Goal: Transaction & Acquisition: Purchase product/service

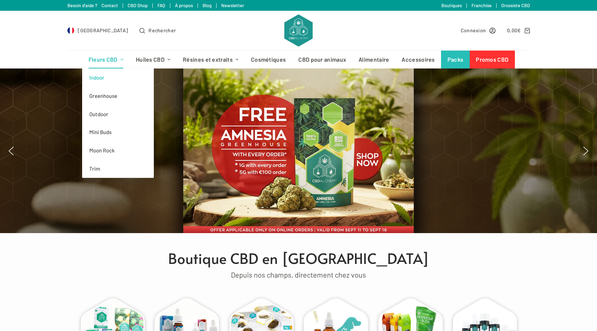
click at [107, 77] on link "Indoor" at bounding box center [118, 78] width 72 height 18
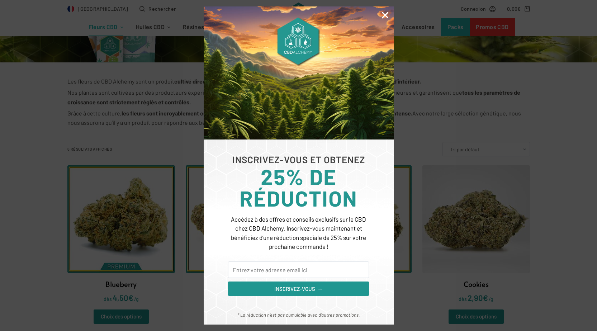
scroll to position [144, 0]
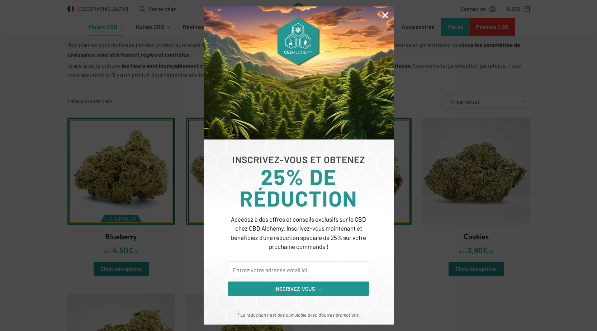
click at [377, 11] on img at bounding box center [299, 72] width 190 height 133
click at [377, 14] on img at bounding box center [299, 72] width 190 height 133
click at [381, 13] on icon "Close" at bounding box center [385, 14] width 9 height 9
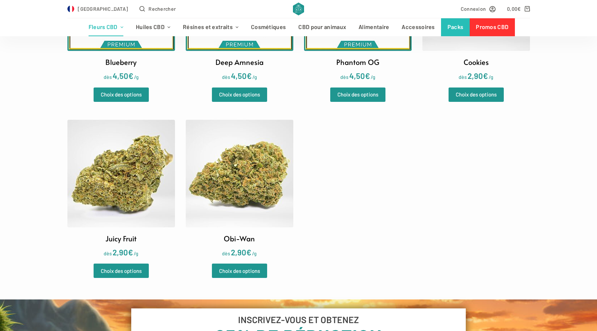
scroll to position [251, 0]
